Goal: Transaction & Acquisition: Obtain resource

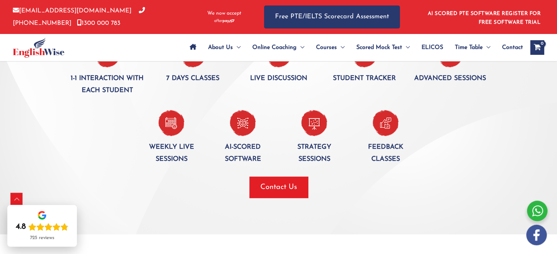
scroll to position [549, 0]
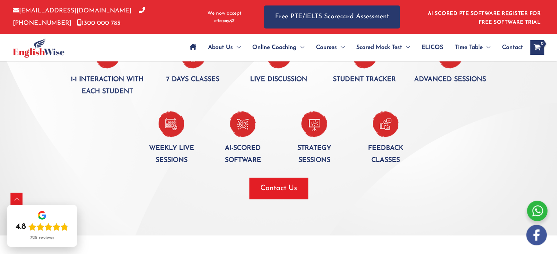
click at [245, 128] on img at bounding box center [243, 124] width 26 height 26
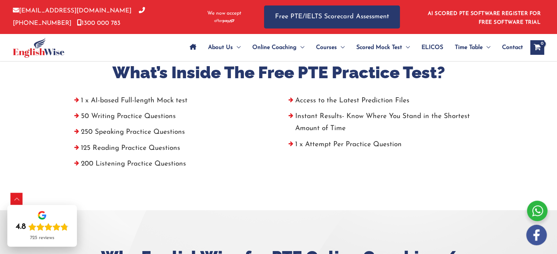
scroll to position [287, 0]
click at [86, 113] on li "50 Writing Practice Questions" at bounding box center [171, 119] width 203 height 16
click at [78, 115] on li "50 Writing Practice Questions" at bounding box center [171, 119] width 203 height 16
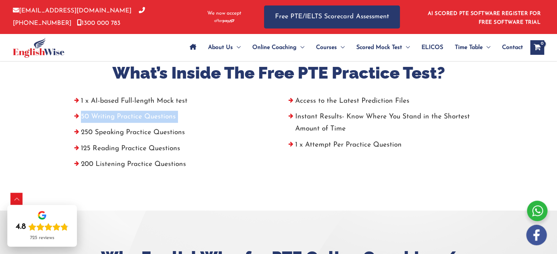
click at [78, 115] on li "50 Writing Practice Questions" at bounding box center [171, 119] width 203 height 16
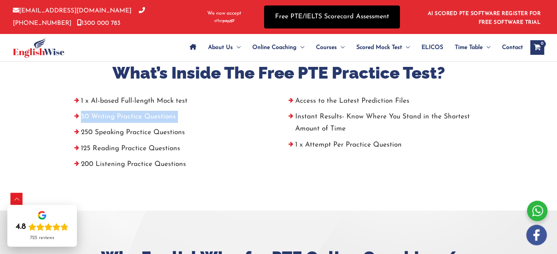
click at [347, 14] on link "Free PTE/IELTS Scorecard Assessment" at bounding box center [332, 16] width 136 height 23
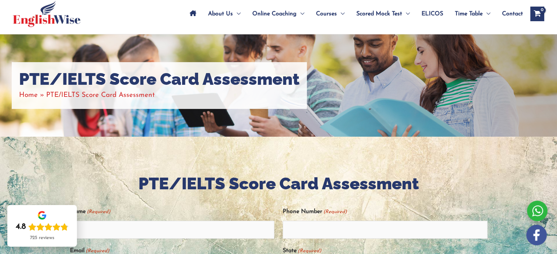
scroll to position [37, 0]
